Goal: Task Accomplishment & Management: Manage account settings

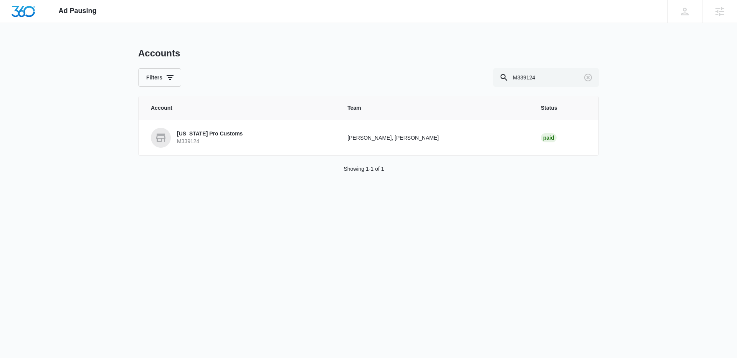
drag, startPoint x: 552, startPoint y: 79, endPoint x: 392, endPoint y: 70, distance: 160.4
click at [402, 71] on div "Filters M339124" at bounding box center [368, 77] width 461 height 18
type input "M323419"
click at [226, 143] on p "M323419" at bounding box center [204, 142] width 55 height 8
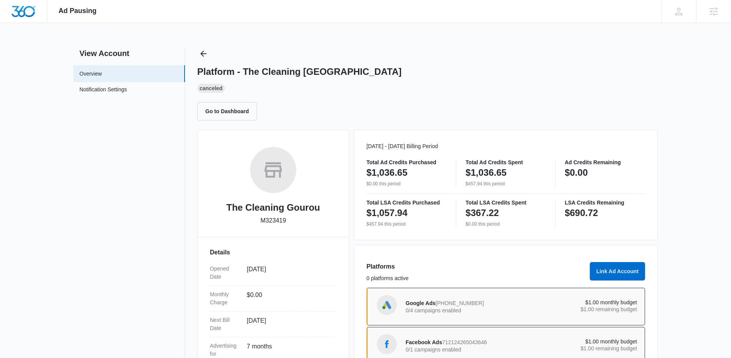
click at [200, 61] on div "Platform - The Cleaning Gourou Canceled Go to Dashboard" at bounding box center [427, 84] width 461 height 73
click at [204, 56] on icon "Back" at bounding box center [203, 53] width 9 height 9
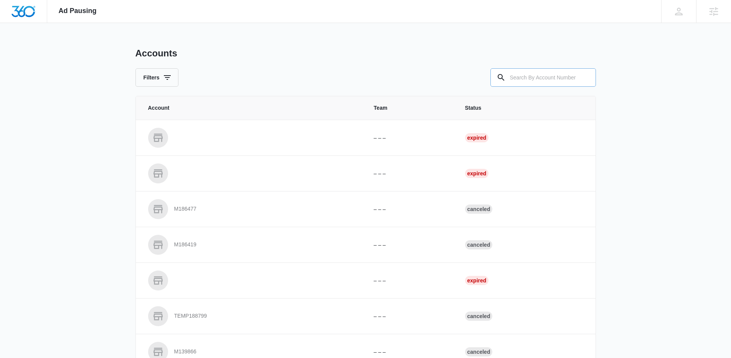
drag, startPoint x: 524, startPoint y: 68, endPoint x: 521, endPoint y: 73, distance: 4.8
click at [524, 70] on input "text" at bounding box center [544, 77] width 106 height 18
paste input "M320621"
type input "M320621"
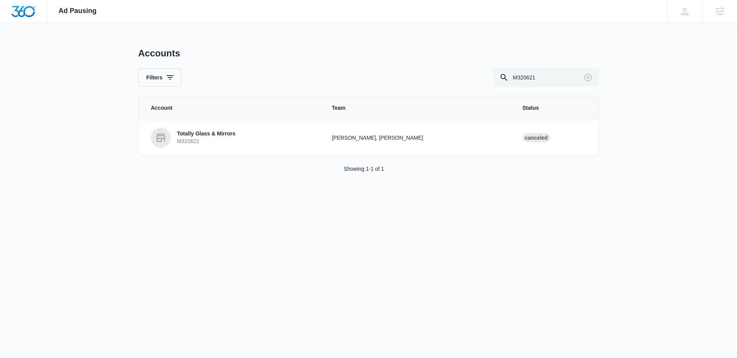
click at [193, 149] on td "Totally Glass & Mirrors M320621" at bounding box center [231, 138] width 184 height 36
click at [200, 140] on p "M320621" at bounding box center [206, 142] width 58 height 8
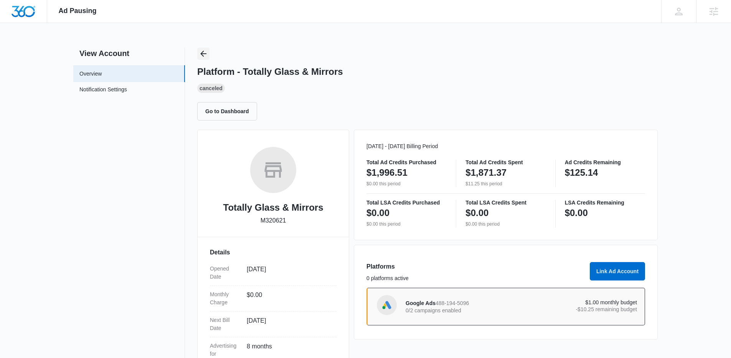
click at [202, 51] on icon "Back" at bounding box center [203, 53] width 9 height 9
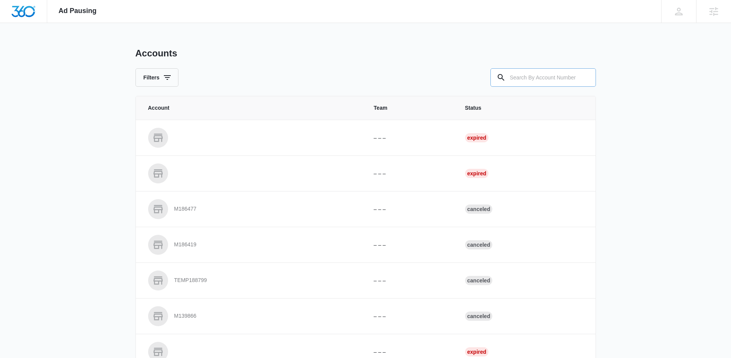
click at [546, 83] on input "text" at bounding box center [544, 77] width 106 height 18
paste input "M323881"
type input "M323881"
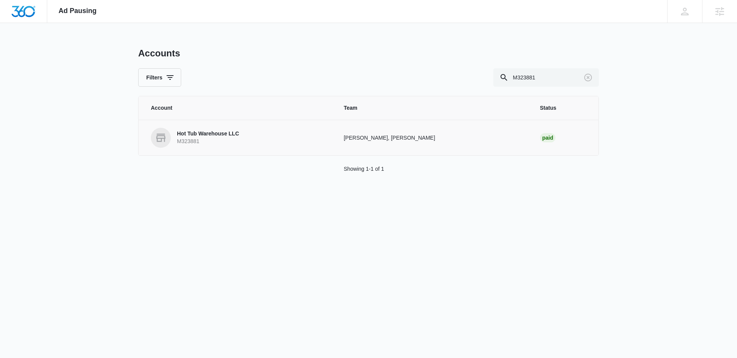
click at [185, 142] on p "M323881" at bounding box center [208, 142] width 62 height 8
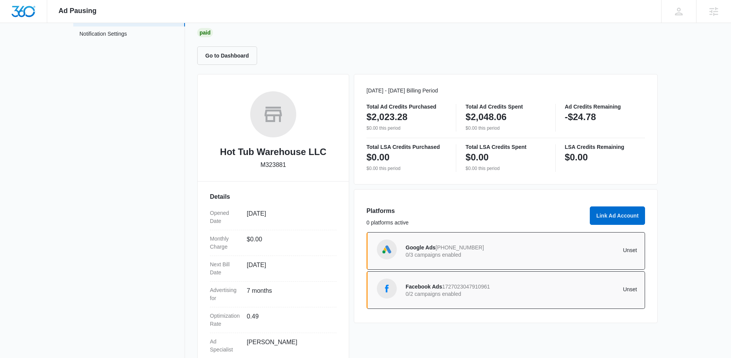
scroll to position [64, 0]
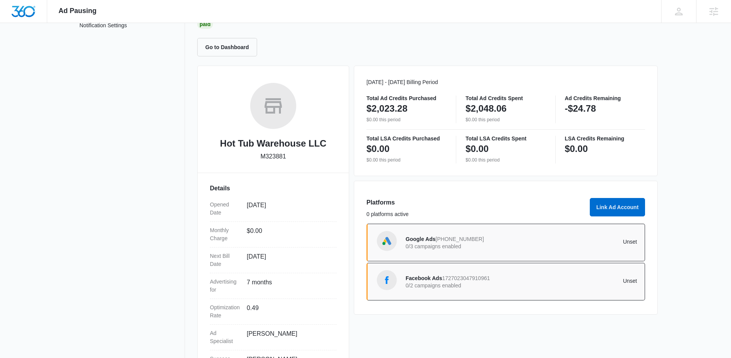
click at [519, 243] on div "Google Ads 829-304-7215 0/3 campaigns enabled" at bounding box center [464, 243] width 116 height 16
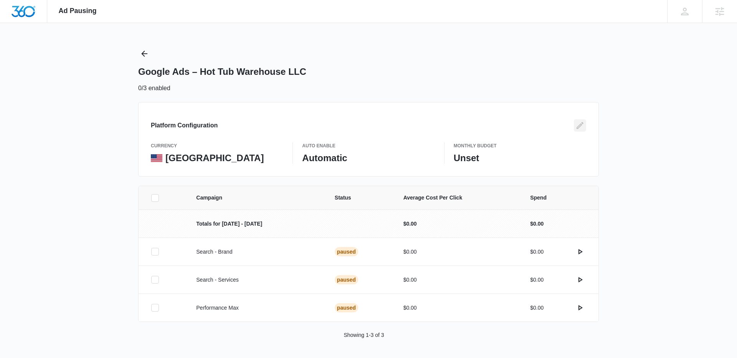
click at [574, 125] on button "Edit" at bounding box center [580, 125] width 12 height 12
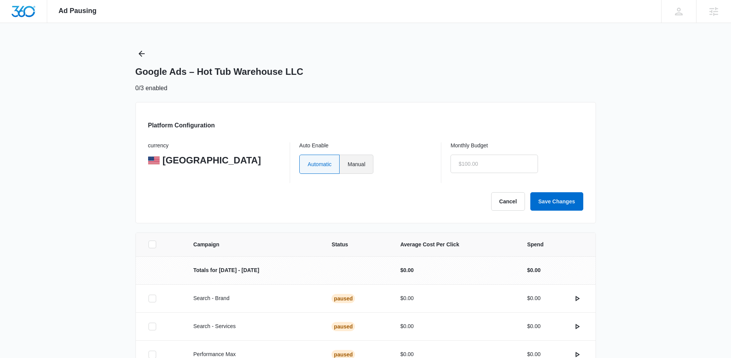
click at [356, 169] on label "Manual" at bounding box center [357, 164] width 34 height 19
click at [348, 164] on input "Manual" at bounding box center [347, 164] width 0 height 0
radio input "true"
click at [506, 171] on input "text" at bounding box center [495, 164] width 88 height 18
type input "$1.00"
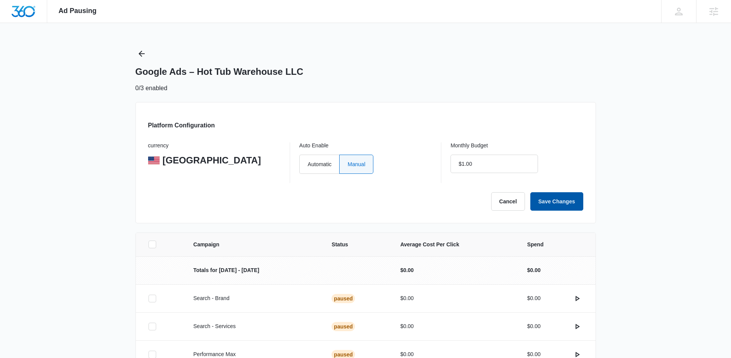
click at [564, 207] on button "Save Changes" at bounding box center [557, 201] width 53 height 18
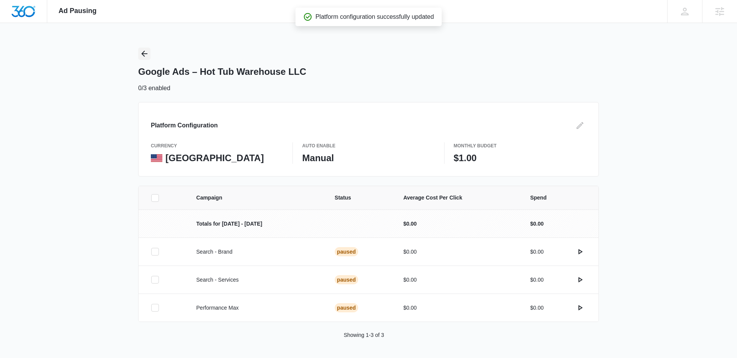
click at [147, 53] on icon "Back" at bounding box center [144, 53] width 9 height 9
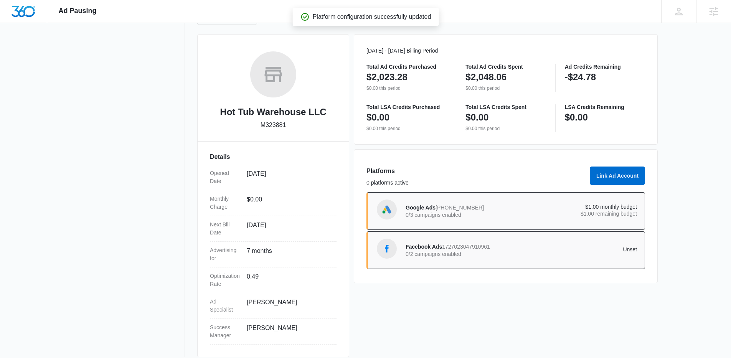
scroll to position [104, 0]
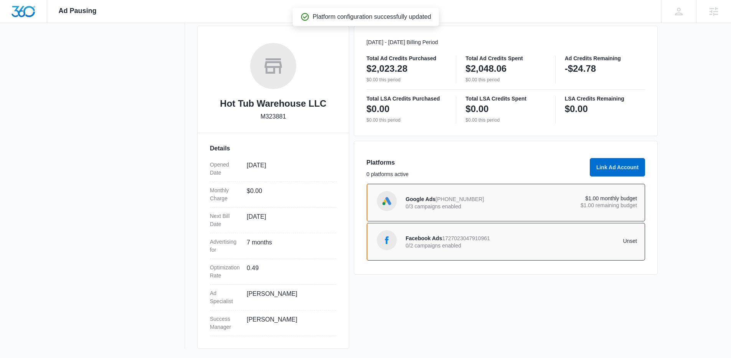
click at [490, 239] on span "1727023047910961" at bounding box center [466, 238] width 48 height 6
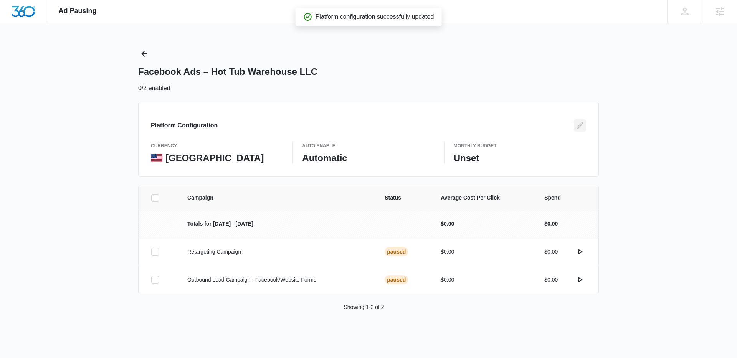
click at [576, 127] on icon "Edit" at bounding box center [580, 125] width 9 height 9
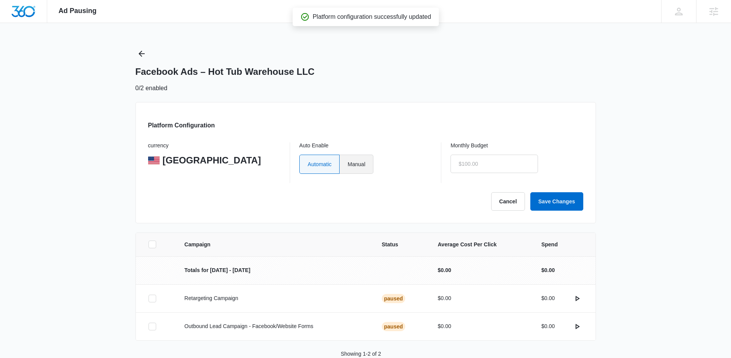
click at [357, 166] on label "Manual" at bounding box center [357, 164] width 34 height 19
click at [348, 164] on input "Manual" at bounding box center [347, 164] width 0 height 0
radio input "true"
drag, startPoint x: 473, startPoint y: 167, endPoint x: 524, endPoint y: 188, distance: 55.4
click at [475, 168] on input "text" at bounding box center [495, 164] width 88 height 18
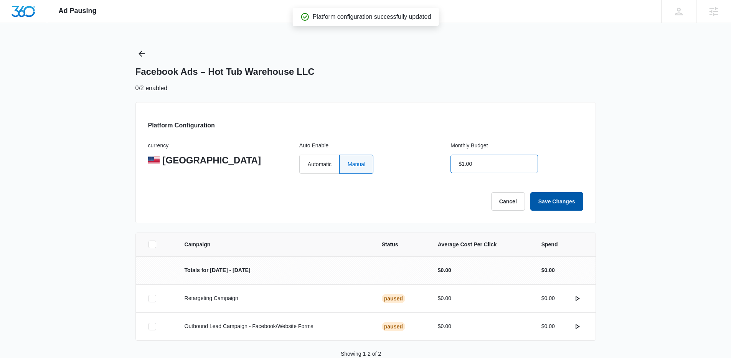
type input "$1.00"
click at [542, 201] on button "Save Changes" at bounding box center [557, 201] width 53 height 18
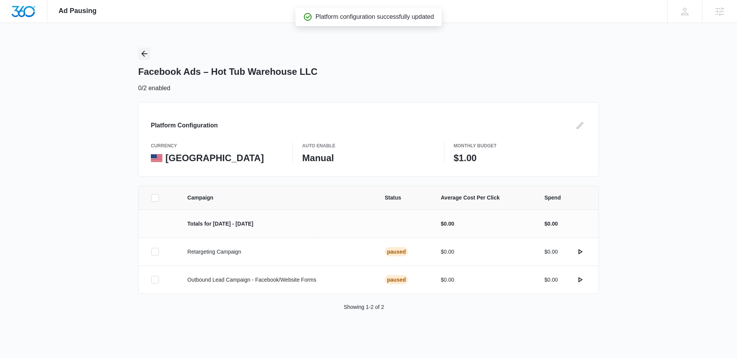
click at [146, 54] on icon "Back" at bounding box center [144, 54] width 6 height 6
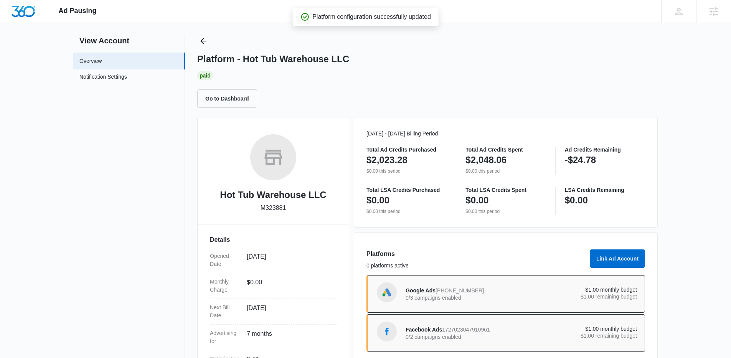
scroll to position [14, 0]
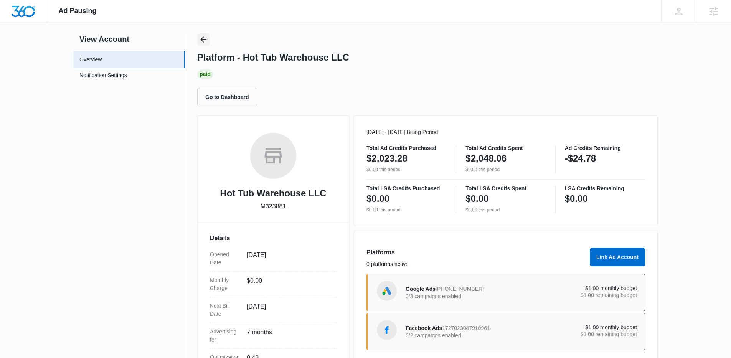
drag, startPoint x: 202, startPoint y: 45, endPoint x: 202, endPoint y: 39, distance: 6.2
click at [202, 44] on div "Platform - Hot Tub Warehouse LLC Paid Go to Dashboard" at bounding box center [427, 69] width 461 height 73
click at [202, 39] on icon "Back" at bounding box center [203, 39] width 6 height 6
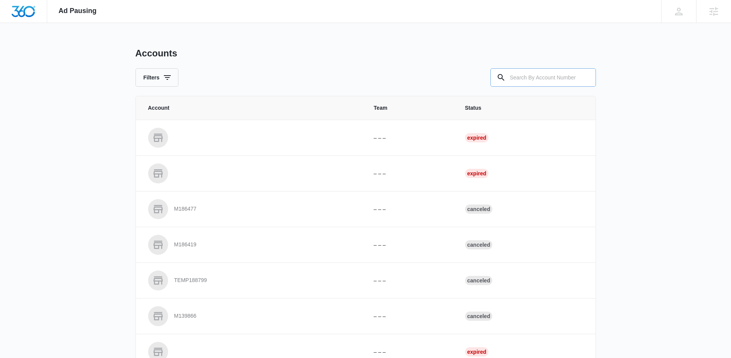
click at [557, 72] on input "text" at bounding box center [544, 77] width 106 height 18
paste input "M336033"
type input "M336033"
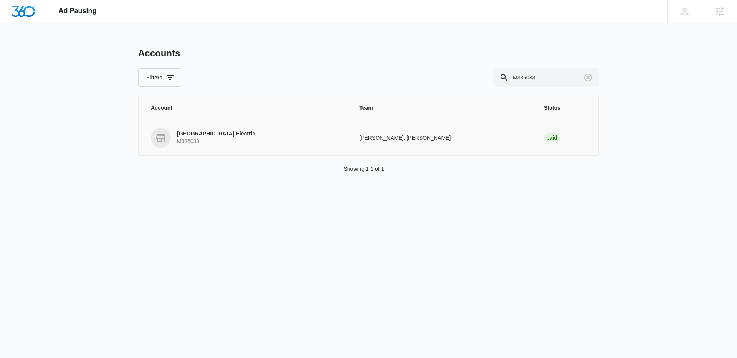
click at [192, 141] on p "M336033" at bounding box center [216, 142] width 78 height 8
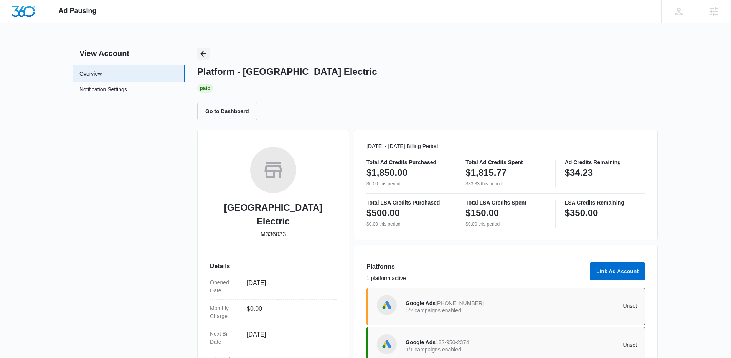
click at [205, 54] on icon "Back" at bounding box center [203, 54] width 6 height 6
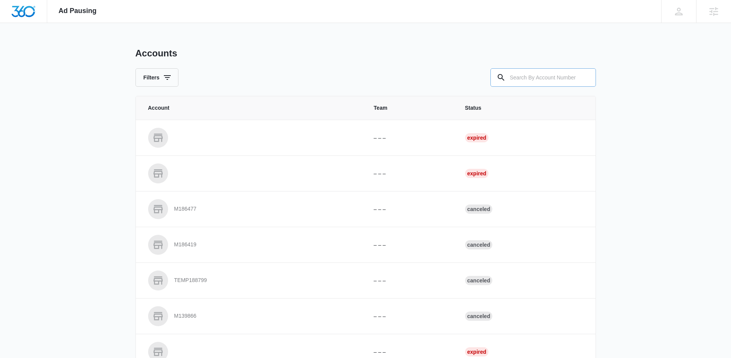
click at [561, 79] on input "text" at bounding box center [544, 77] width 106 height 18
paste input "M33096"
type input "M33096"
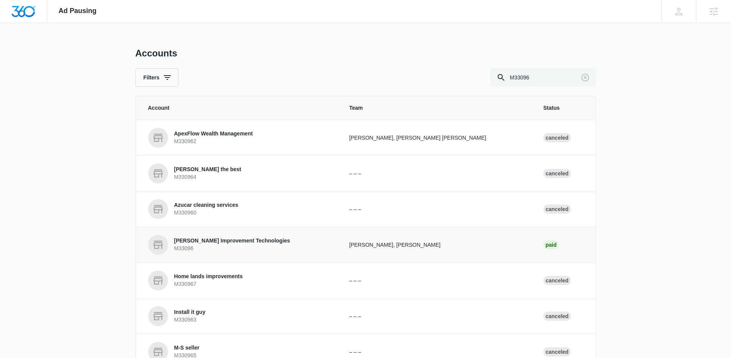
click at [193, 241] on p "Fisher Improvement Technologies" at bounding box center [232, 241] width 116 height 8
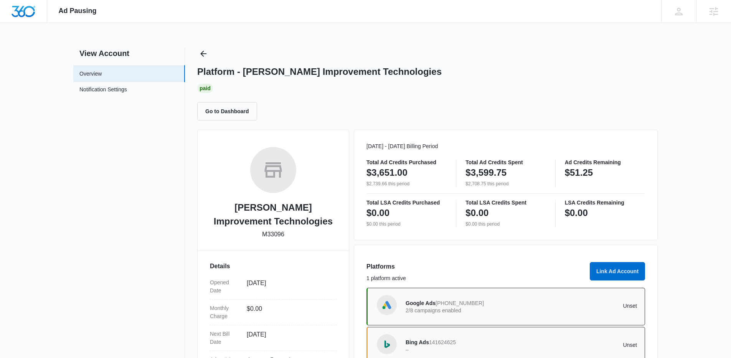
click at [195, 49] on div "View Account Overview Notification Settings 0 Platform - Fisher Improvement Tec…" at bounding box center [365, 257] width 585 height 419
click at [203, 50] on icon "Back" at bounding box center [203, 53] width 9 height 9
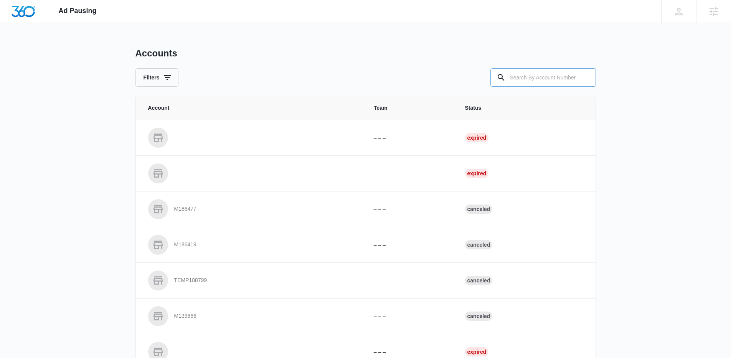
drag, startPoint x: 563, startPoint y: 85, endPoint x: 557, endPoint y: 81, distance: 7.1
click at [559, 81] on input "text" at bounding box center [544, 77] width 106 height 18
paste input "M333339"
type input "M333339"
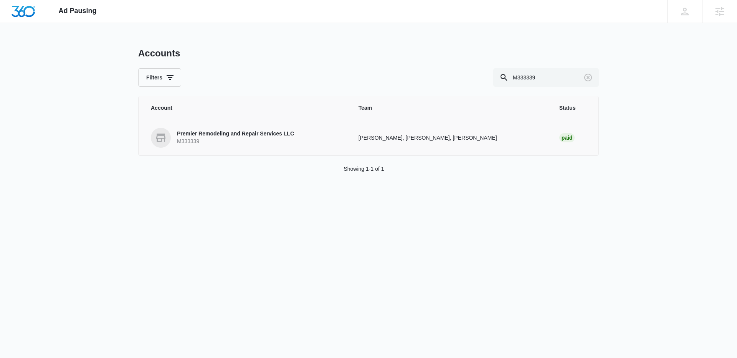
click at [187, 136] on p "Premier Remodeling and Repair Services LLC" at bounding box center [235, 134] width 117 height 8
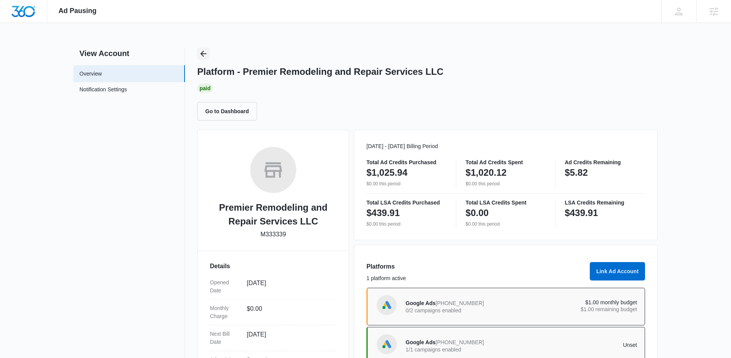
click at [201, 52] on icon "Back" at bounding box center [203, 53] width 9 height 9
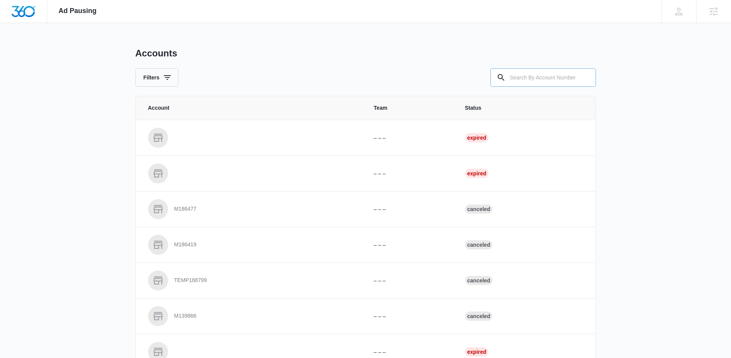
click at [554, 78] on input "text" at bounding box center [544, 77] width 106 height 18
paste input "M183262"
type input "M183262"
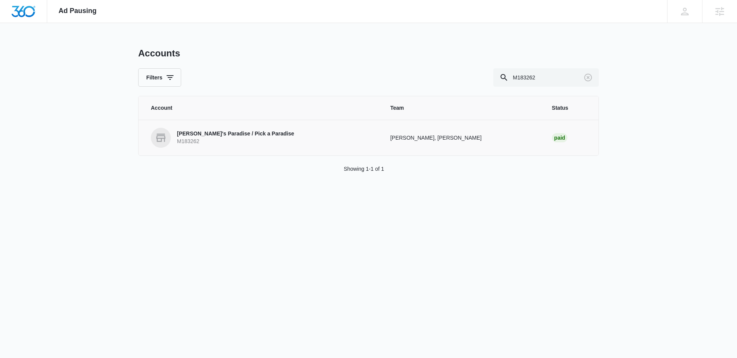
click at [194, 140] on p "M183262" at bounding box center [235, 142] width 117 height 8
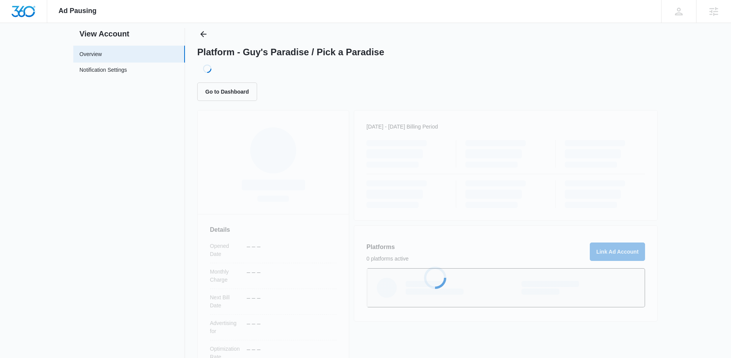
scroll to position [101, 0]
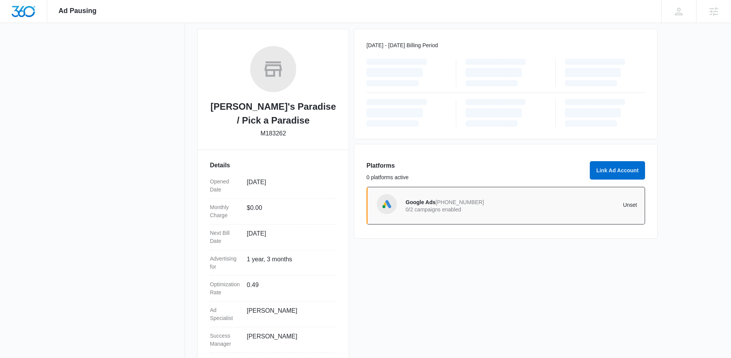
click at [517, 207] on p "0/2 campaigns enabled" at bounding box center [464, 209] width 116 height 5
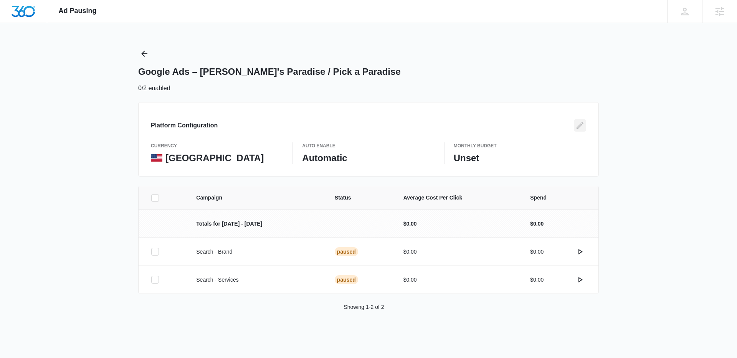
click at [581, 123] on icon "Edit" at bounding box center [580, 125] width 9 height 9
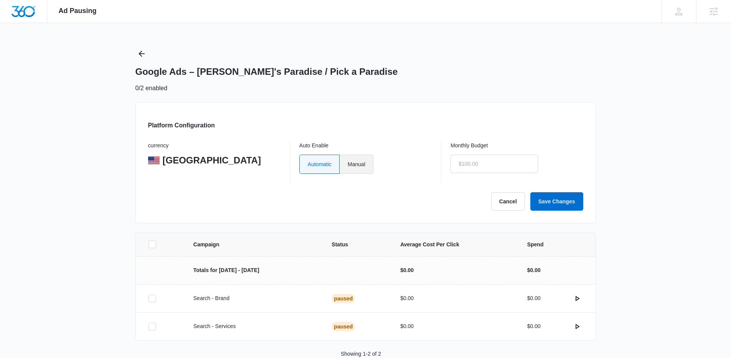
drag, startPoint x: 366, startPoint y: 162, endPoint x: 370, endPoint y: 163, distance: 4.5
click at [366, 162] on label "Manual" at bounding box center [357, 164] width 34 height 19
click at [348, 164] on input "Manual" at bounding box center [347, 164] width 0 height 0
radio input "true"
click at [492, 169] on input "text" at bounding box center [495, 164] width 88 height 18
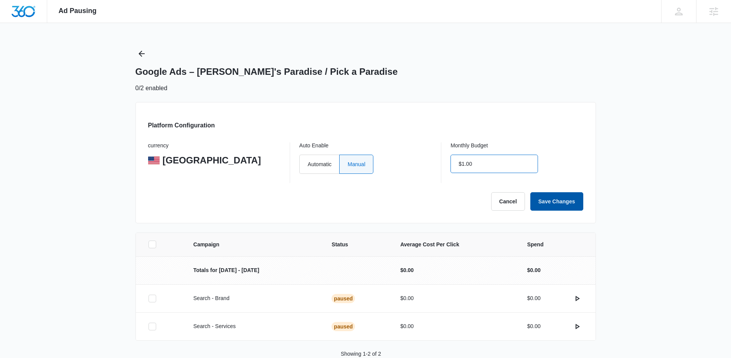
type input "$1.00"
click at [564, 202] on button "Save Changes" at bounding box center [557, 201] width 53 height 18
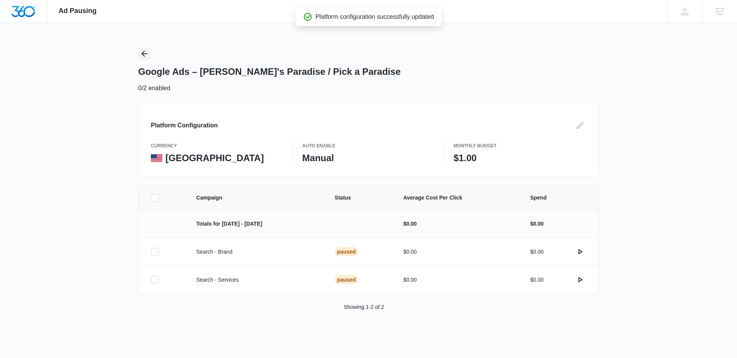
click at [140, 52] on icon "Back" at bounding box center [144, 53] width 9 height 9
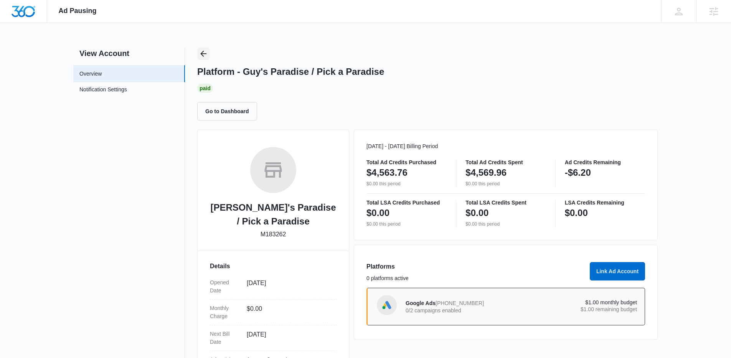
click at [199, 55] on icon "Back" at bounding box center [203, 53] width 9 height 9
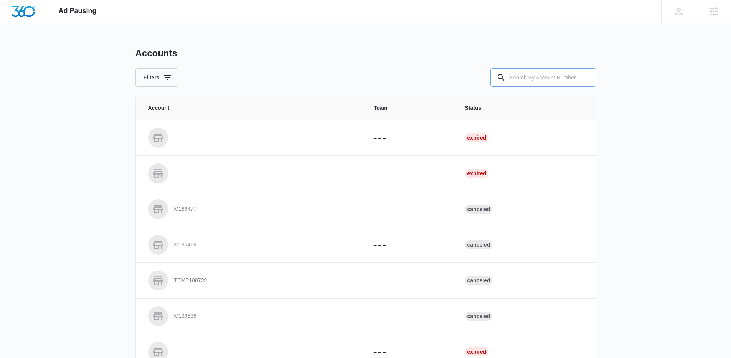
click at [551, 82] on input "text" at bounding box center [544, 77] width 106 height 18
paste input "M47467"
type input "M47467"
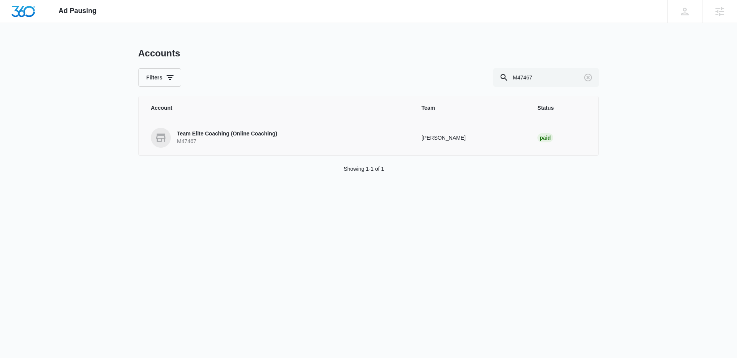
click at [215, 134] on p "Team Elite Coaching (Online Coaching)" at bounding box center [227, 134] width 100 height 8
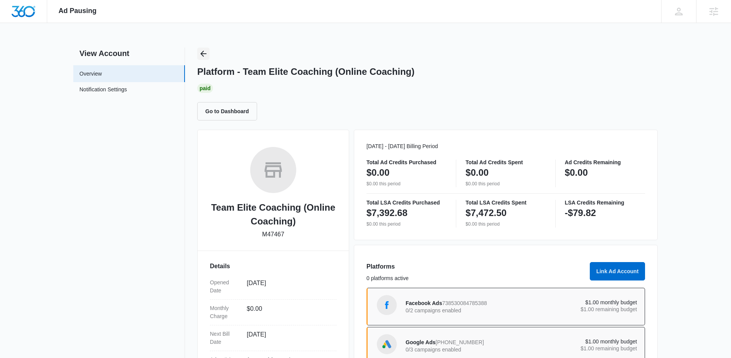
click at [206, 52] on icon "Back" at bounding box center [203, 53] width 9 height 9
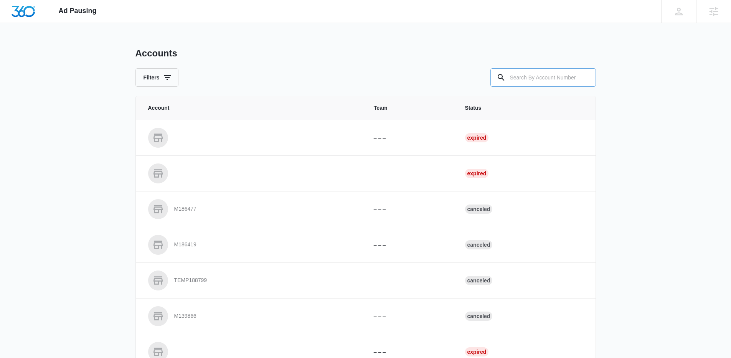
click at [541, 77] on input "text" at bounding box center [544, 77] width 106 height 18
paste input "M183328"
type input "M183328"
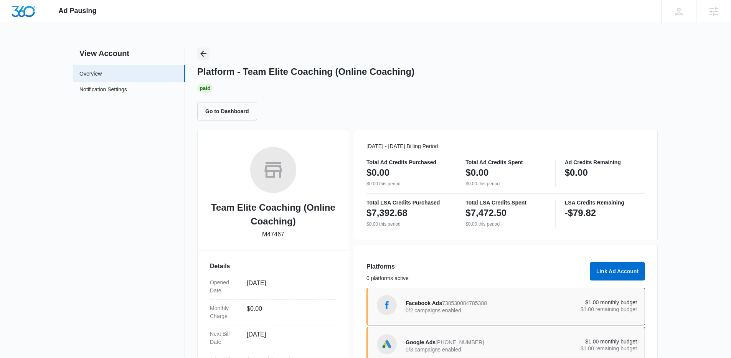
click at [202, 54] on icon "Back" at bounding box center [203, 54] width 6 height 6
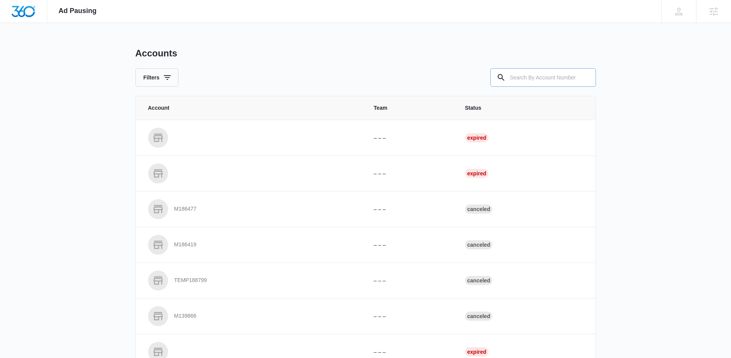
click at [536, 80] on input "text" at bounding box center [544, 77] width 106 height 18
paste input "M183328"
type input "M183328"
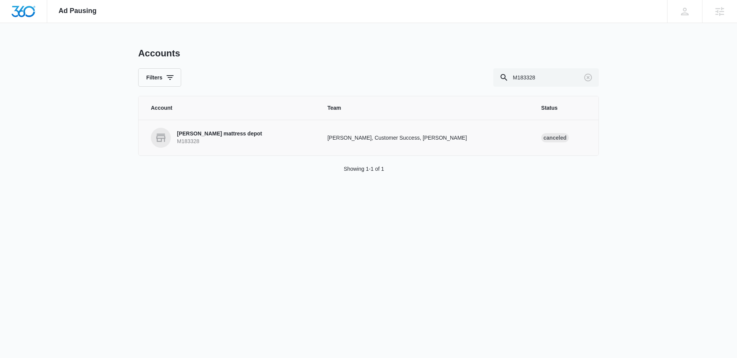
click at [232, 140] on p "M183328" at bounding box center [219, 142] width 85 height 8
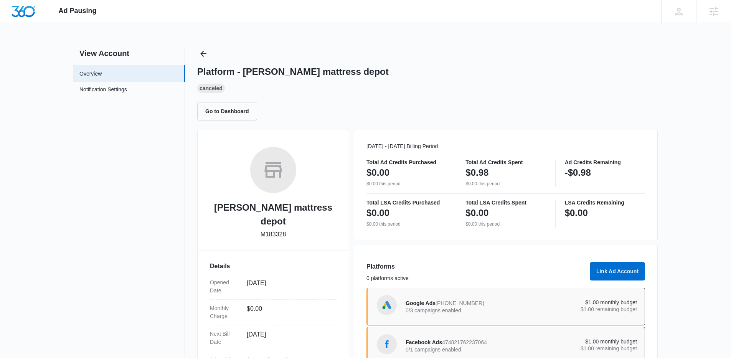
click at [194, 54] on div "View Account Overview Notification Settings 0 Platform - Luthanen mattress depo…" at bounding box center [365, 257] width 585 height 419
click at [215, 53] on div "Platform - Luthanen mattress depot Canceled Go to Dashboard" at bounding box center [427, 84] width 461 height 73
click at [209, 53] on button "Back" at bounding box center [203, 54] width 12 height 12
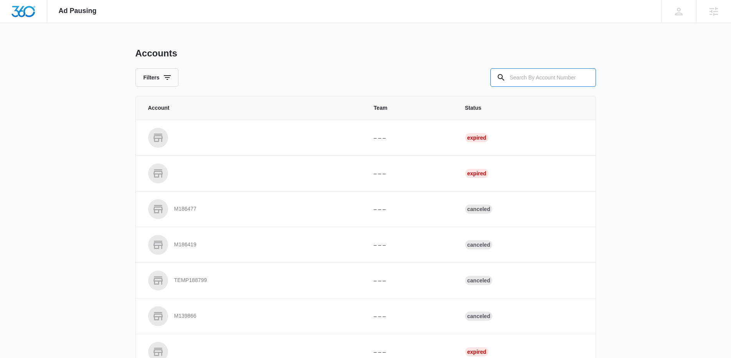
drag, startPoint x: 554, startPoint y: 81, endPoint x: 461, endPoint y: 71, distance: 93.4
click at [554, 81] on input "text" at bounding box center [544, 77] width 106 height 18
paste input "M314709"
type input "M314709"
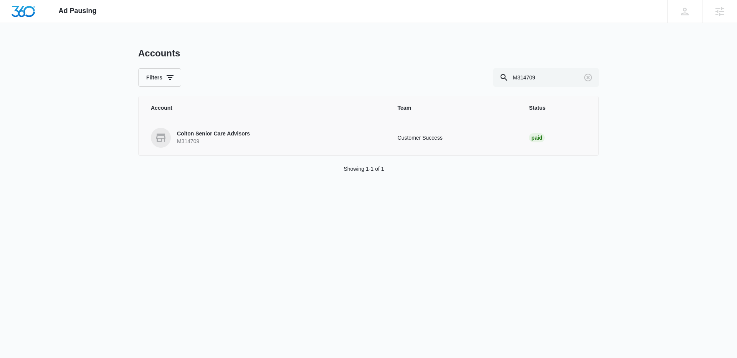
click at [197, 141] on p "M314709" at bounding box center [213, 142] width 73 height 8
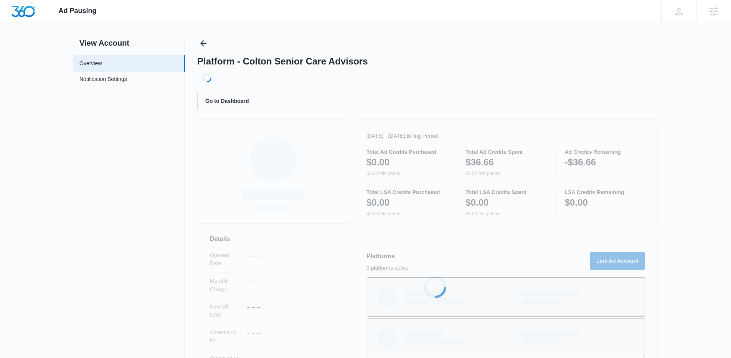
scroll to position [101, 0]
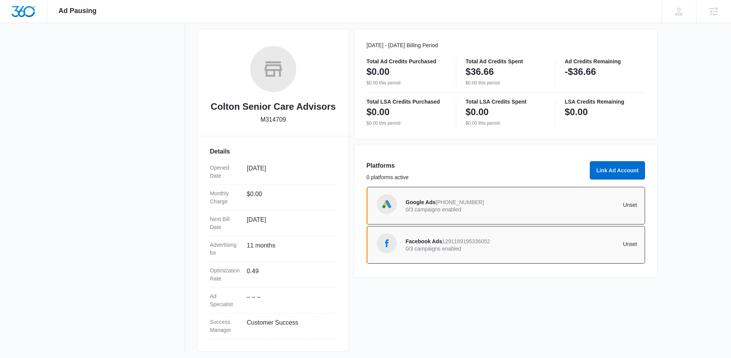
click at [452, 208] on p "0/3 campaigns enabled" at bounding box center [464, 209] width 116 height 5
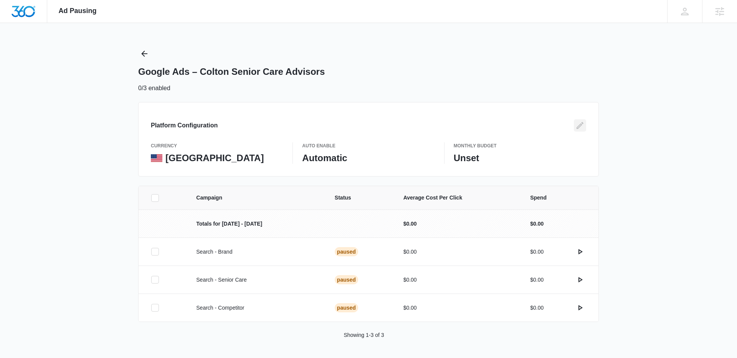
drag, startPoint x: 584, startPoint y: 125, endPoint x: 438, endPoint y: 154, distance: 149.2
click at [584, 125] on icon "Edit" at bounding box center [580, 125] width 9 height 9
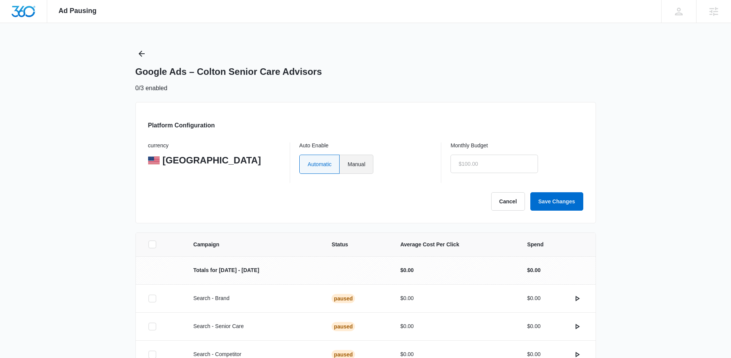
click at [358, 164] on label "Manual" at bounding box center [357, 164] width 34 height 19
click at [348, 164] on input "Manual" at bounding box center [347, 164] width 0 height 0
radio input "true"
click at [485, 165] on input "text" at bounding box center [495, 164] width 88 height 18
type input "$1.00"
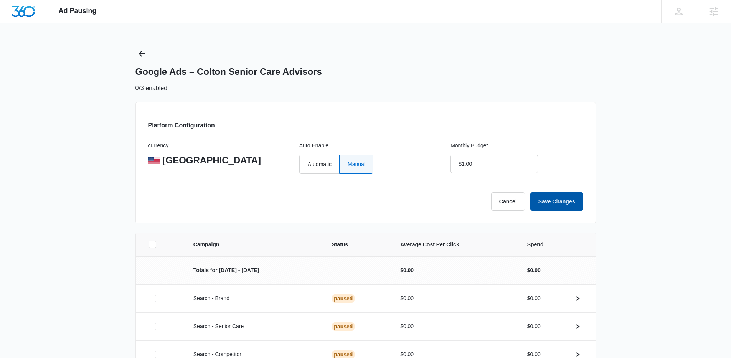
click at [577, 202] on button "Save Changes" at bounding box center [557, 201] width 53 height 18
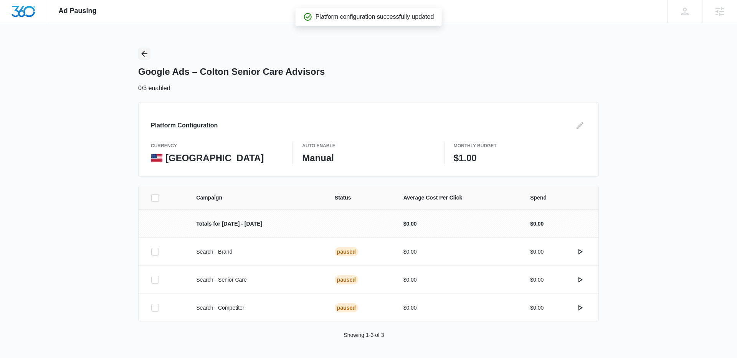
click at [149, 52] on icon "Back" at bounding box center [144, 53] width 9 height 9
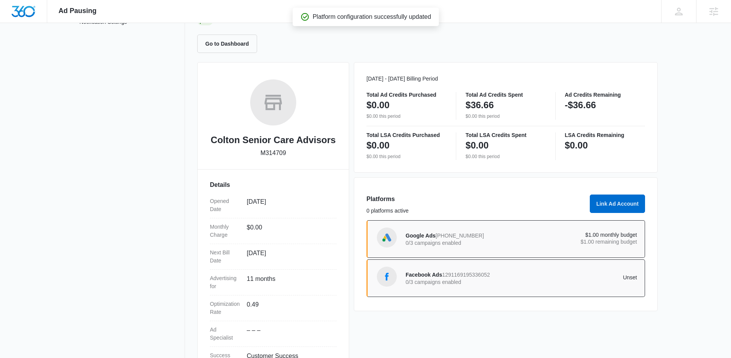
scroll to position [78, 0]
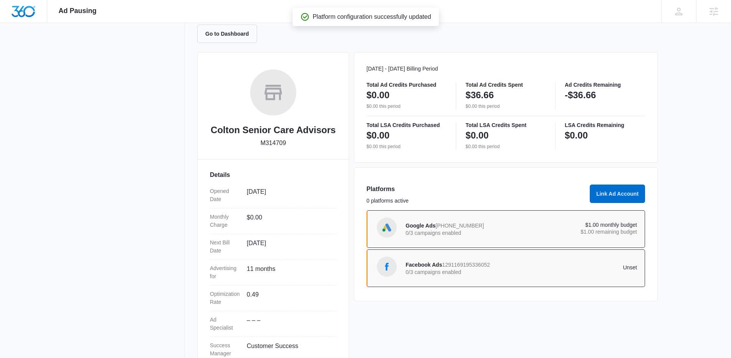
click at [520, 286] on div "Facebook Ads 1291169195336052 0/3 campaigns enabled Unset" at bounding box center [506, 269] width 279 height 38
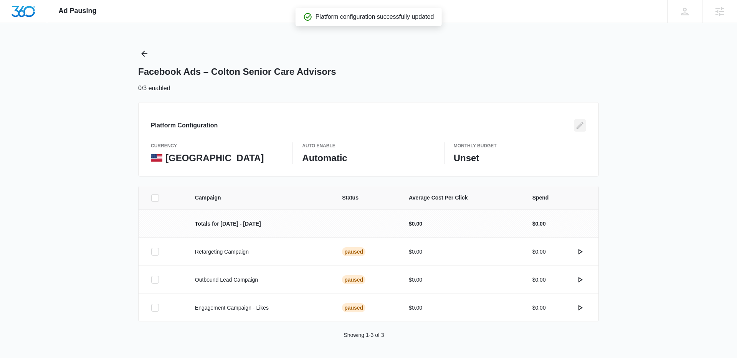
drag, startPoint x: 579, startPoint y: 126, endPoint x: 380, endPoint y: 150, distance: 199.6
click at [578, 126] on icon "Edit" at bounding box center [580, 125] width 9 height 9
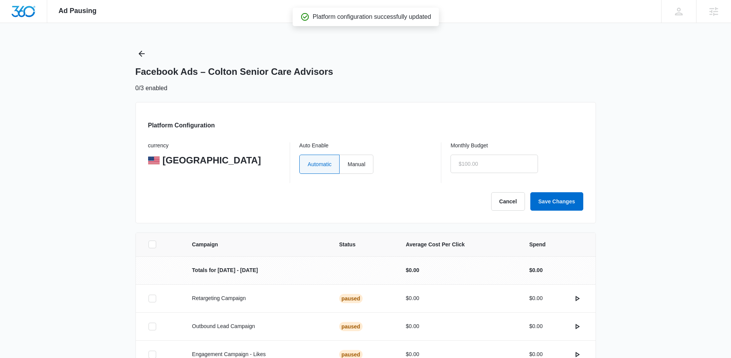
drag, startPoint x: 365, startPoint y: 156, endPoint x: 391, endPoint y: 163, distance: 26.9
click at [365, 157] on label "Manual" at bounding box center [357, 164] width 34 height 19
click at [348, 164] on input "Manual" at bounding box center [347, 164] width 0 height 0
radio input "true"
click at [512, 168] on input "text" at bounding box center [495, 164] width 88 height 18
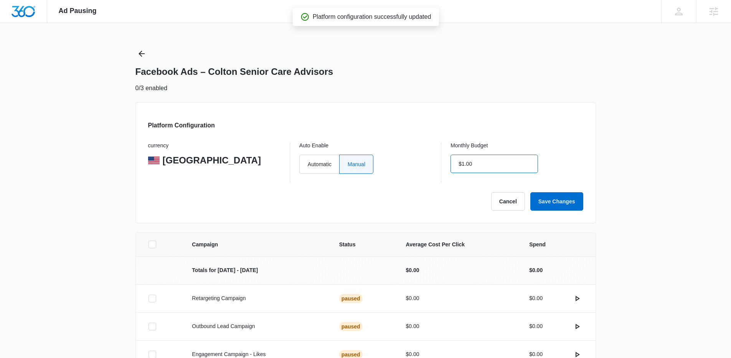
type input "$1.00"
click at [565, 211] on div "Platform Configuration currency United States Auto Enable Automatic Manual Mont…" at bounding box center [366, 162] width 461 height 121
click at [564, 204] on button "Save Changes" at bounding box center [557, 201] width 53 height 18
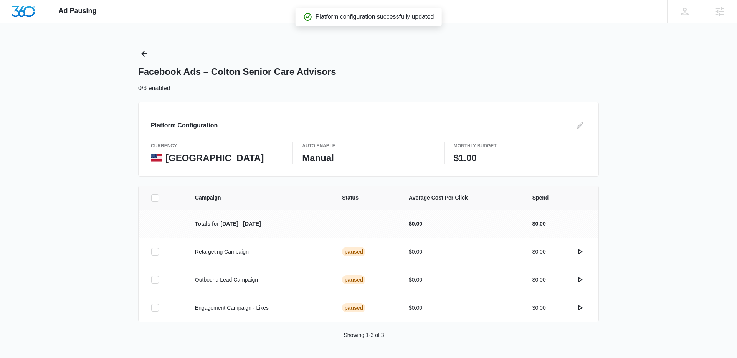
click at [133, 56] on div "Ad Pausing Apps Reputation Websites Forms CRM Email Social Shop Content Ads Int…" at bounding box center [368, 179] width 737 height 358
click at [145, 54] on icon "Back" at bounding box center [144, 53] width 9 height 9
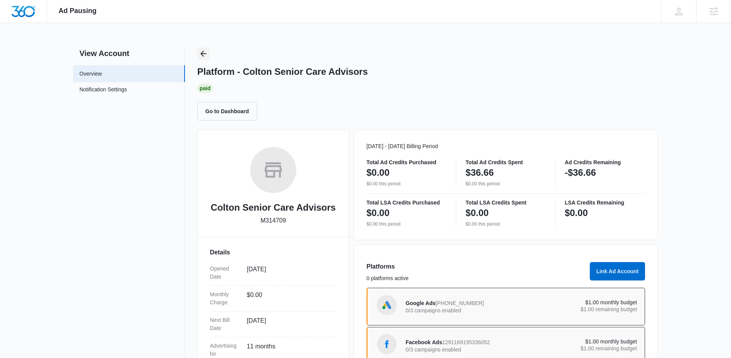
click at [206, 53] on icon "Back" at bounding box center [203, 53] width 9 height 9
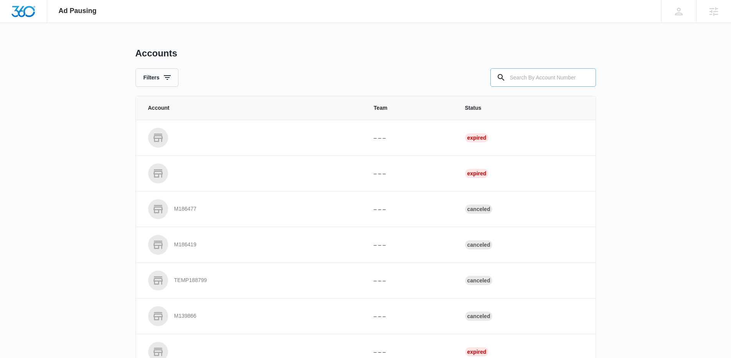
click at [570, 74] on input "text" at bounding box center [544, 77] width 106 height 18
paste input "M316029"
type input "M316029"
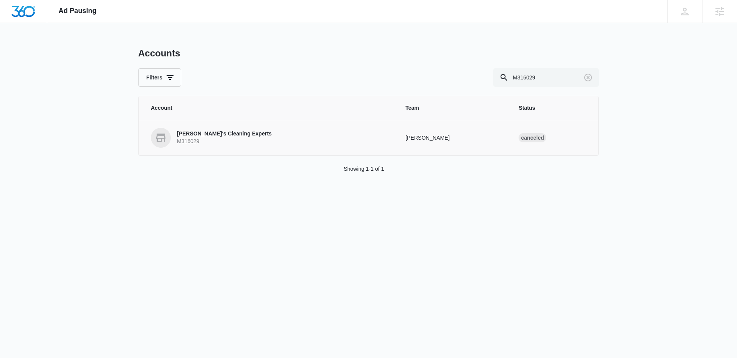
click at [189, 139] on p "M316029" at bounding box center [224, 142] width 95 height 8
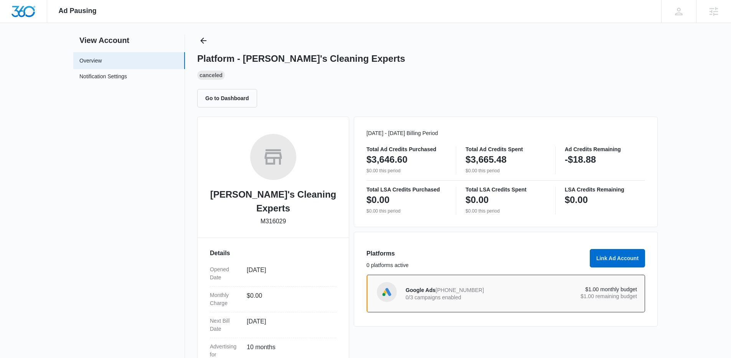
scroll to position [14, 0]
click at [210, 45] on div "Platform - Kiro's Cleaning Experts Canceled Go to Dashboard" at bounding box center [427, 69] width 461 height 73
click at [205, 41] on icon "Back" at bounding box center [203, 39] width 9 height 9
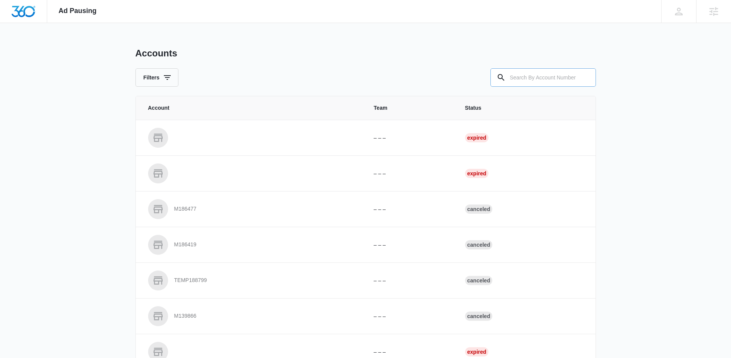
click at [556, 69] on div "Accounts Filters" at bounding box center [366, 67] width 461 height 39
drag, startPoint x: 550, startPoint y: 78, endPoint x: 439, endPoint y: 81, distance: 111.0
click at [549, 78] on input "text" at bounding box center [544, 77] width 106 height 18
paste input "M41300"
type input "M41300"
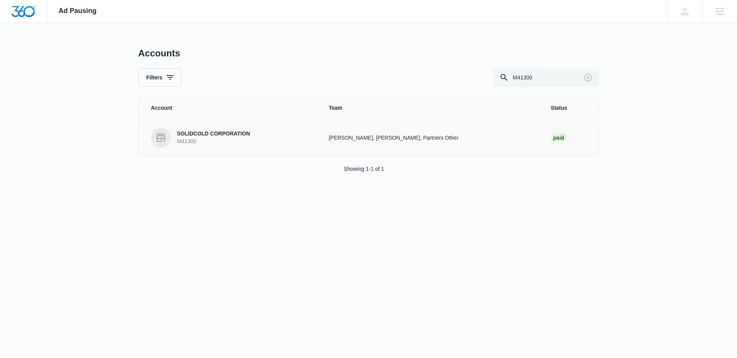
click at [202, 141] on p "M41300" at bounding box center [213, 142] width 73 height 8
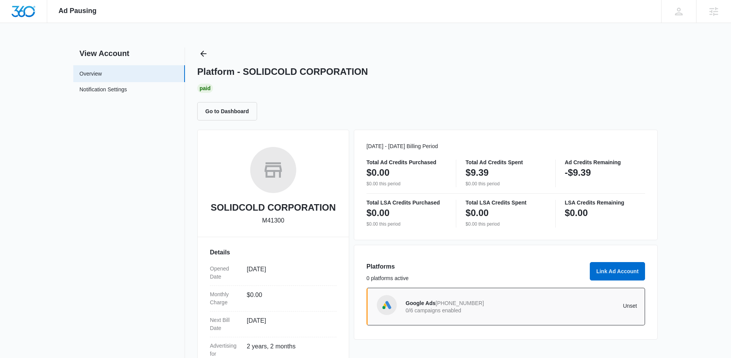
click at [502, 294] on div "Google Ads 718-558-4890 0/6 campaigns enabled Unset" at bounding box center [506, 307] width 279 height 38
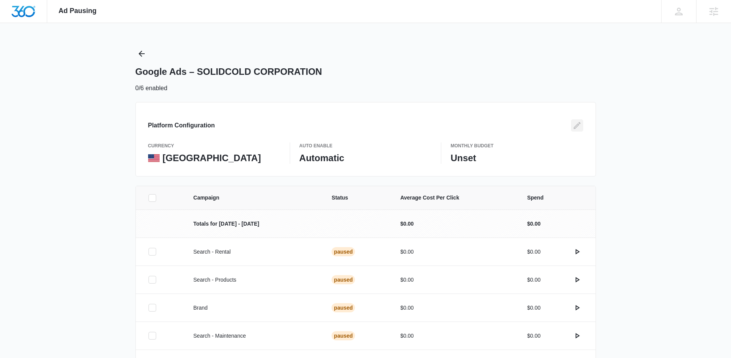
drag, startPoint x: 579, startPoint y: 123, endPoint x: 494, endPoint y: 133, distance: 85.1
click at [578, 124] on icon "Edit" at bounding box center [577, 125] width 9 height 9
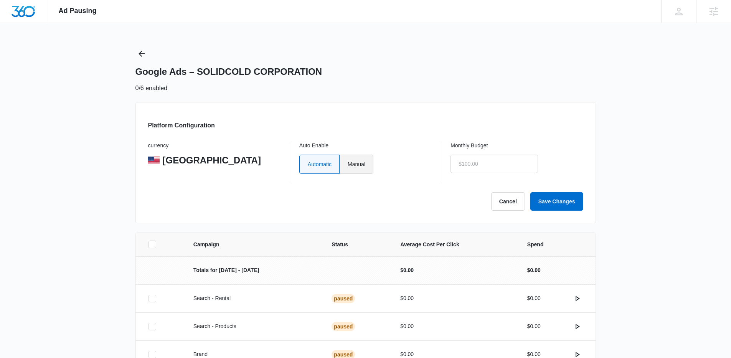
drag, startPoint x: 378, startPoint y: 159, endPoint x: 370, endPoint y: 161, distance: 7.9
click at [370, 161] on div "Automatic Manual" at bounding box center [365, 164] width 132 height 19
click at [369, 164] on label "Manual" at bounding box center [357, 164] width 34 height 19
click at [348, 164] on input "Manual" at bounding box center [347, 164] width 0 height 0
radio input "true"
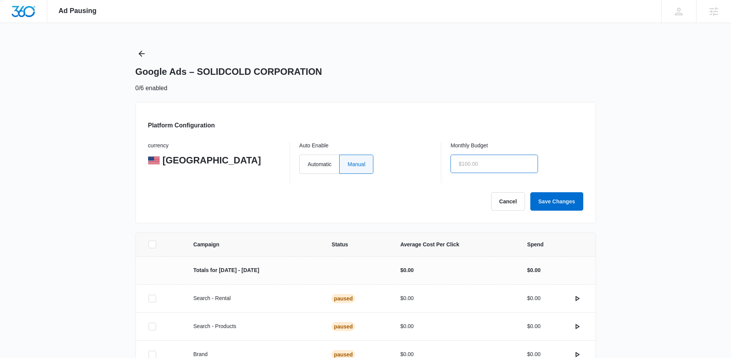
click at [506, 166] on input "text" at bounding box center [495, 164] width 88 height 18
type input "$1.00"
click at [574, 202] on button "Save Changes" at bounding box center [557, 201] width 53 height 18
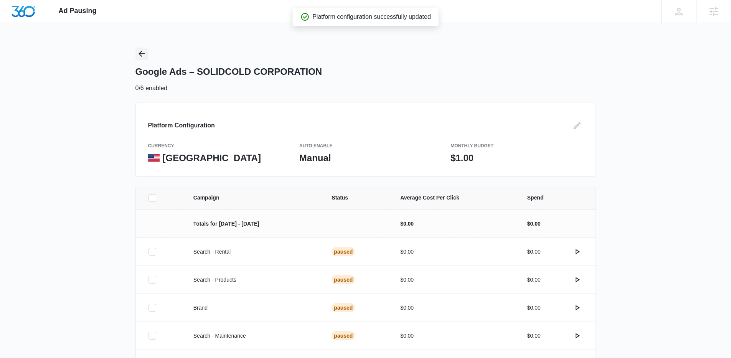
click at [140, 50] on icon "Back" at bounding box center [141, 53] width 9 height 9
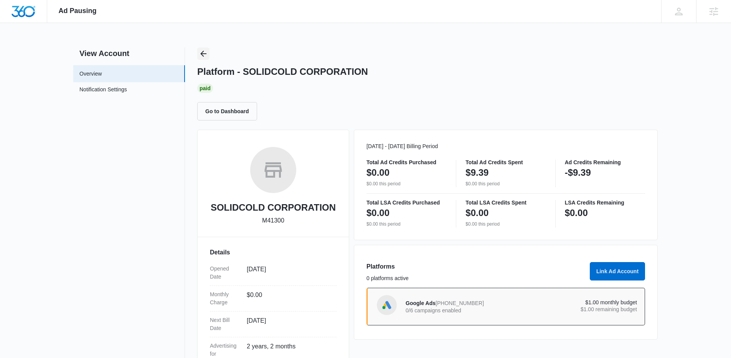
click at [198, 57] on button "Back" at bounding box center [203, 54] width 12 height 12
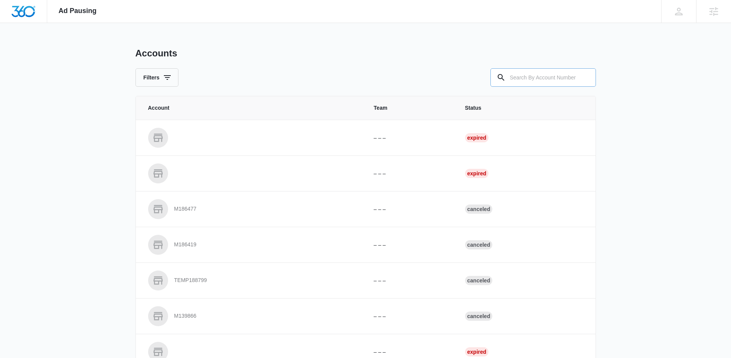
click at [535, 80] on input "text" at bounding box center [544, 77] width 106 height 18
paste input "M329944"
type input "M329944"
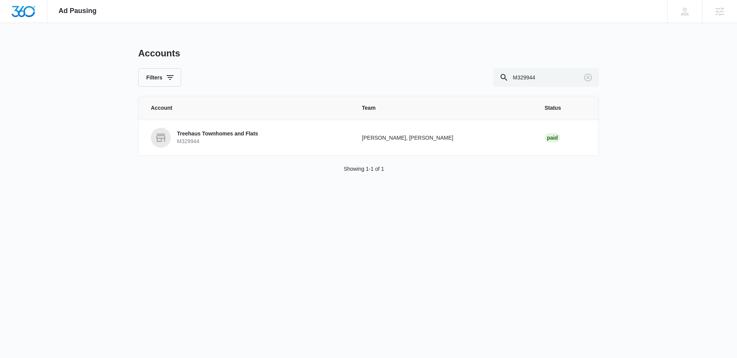
click at [185, 139] on p "M329944" at bounding box center [217, 142] width 81 height 8
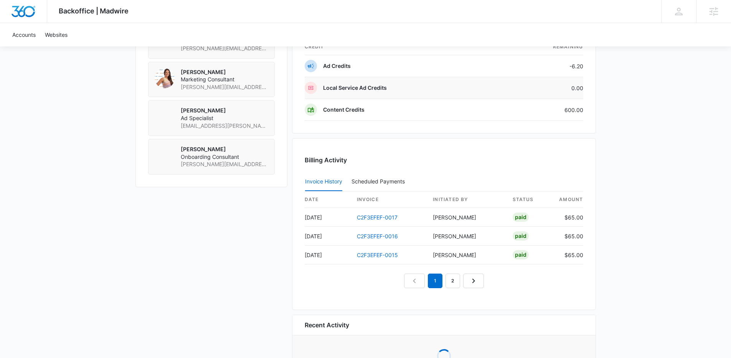
scroll to position [704, 0]
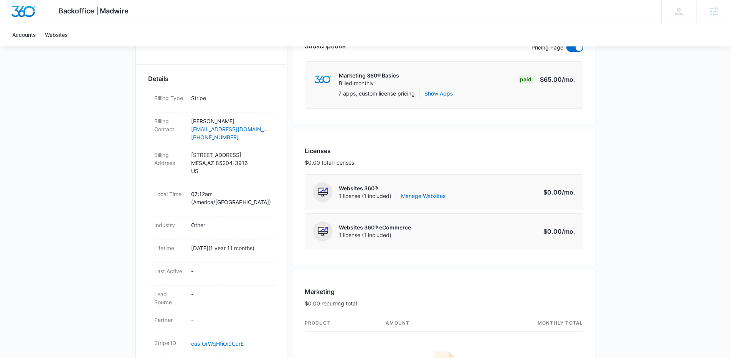
scroll to position [166, 0]
